Goal: Task Accomplishment & Management: Manage account settings

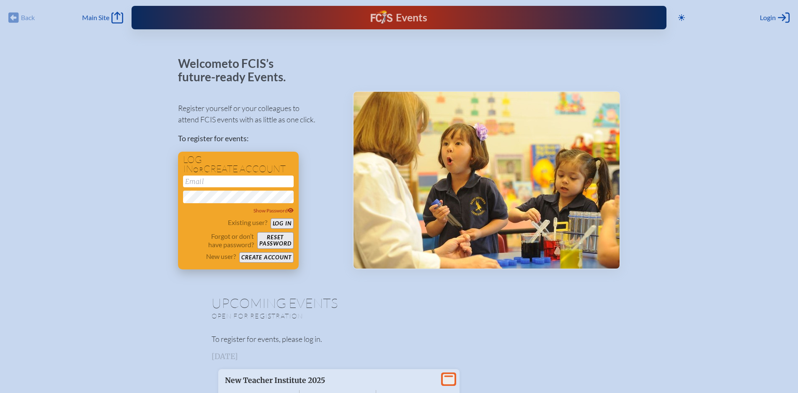
type input "[EMAIL_ADDRESS][DOMAIN_NAME]"
click at [282, 223] on button "Log in" at bounding box center [282, 223] width 23 height 10
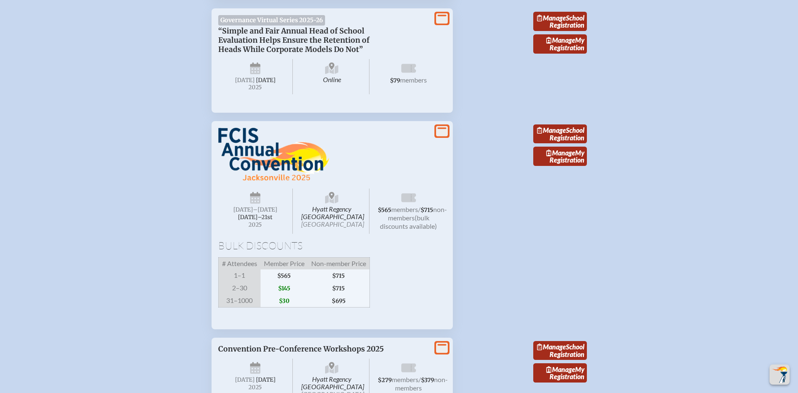
scroll to position [1467, 0]
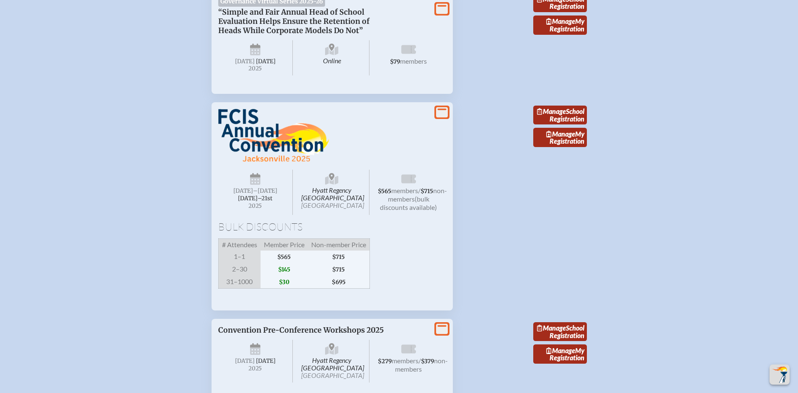
click at [439, 118] on icon at bounding box center [442, 112] width 12 height 10
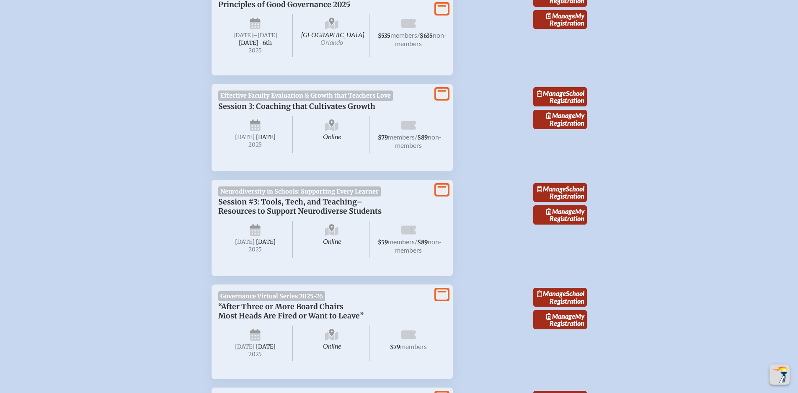
scroll to position [671, 0]
